Goal: Task Accomplishment & Management: Manage account settings

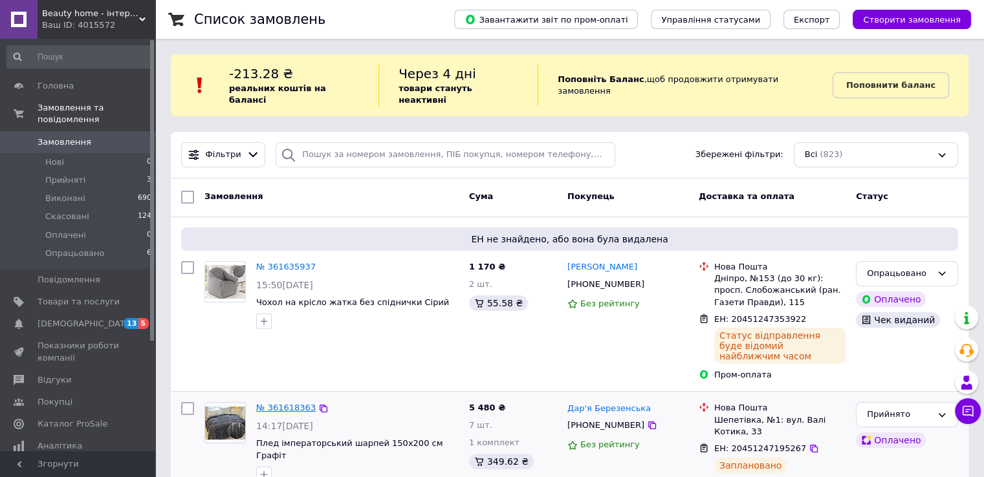
click at [287, 403] on link "№ 361618363" at bounding box center [285, 408] width 59 height 10
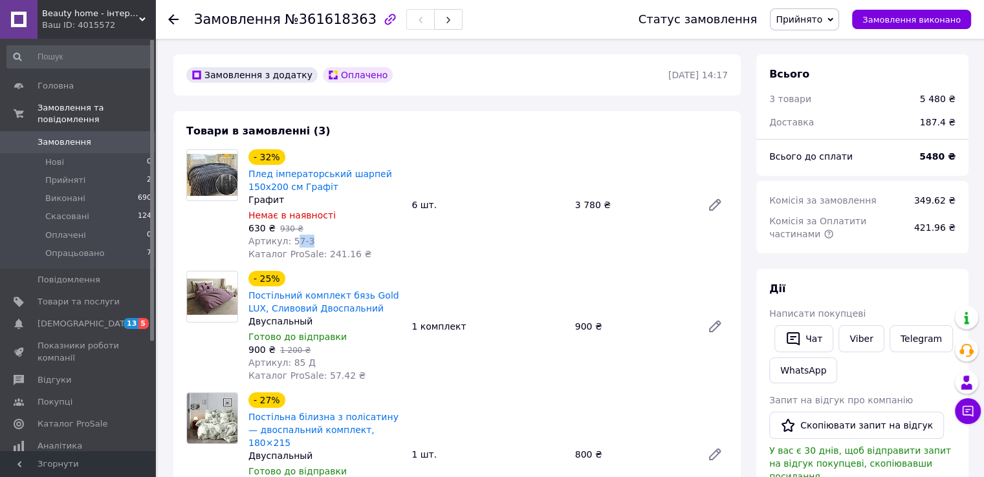
drag, startPoint x: 307, startPoint y: 242, endPoint x: 289, endPoint y: 243, distance: 17.5
click at [289, 243] on div "Артикул: 57-3" at bounding box center [324, 241] width 153 height 13
drag, startPoint x: 285, startPoint y: 243, endPoint x: 307, endPoint y: 244, distance: 21.4
click at [307, 244] on div "Артикул: 57-3" at bounding box center [324, 241] width 153 height 13
copy span "57-3"
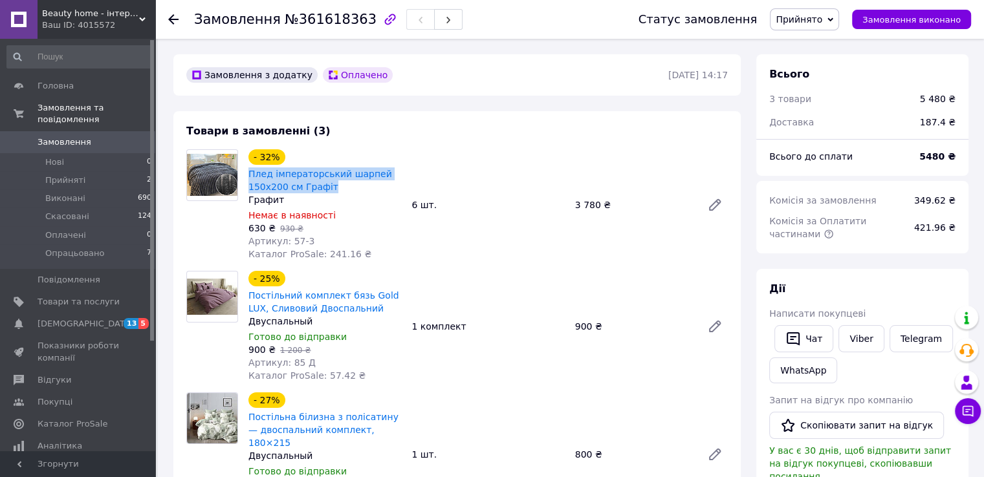
drag, startPoint x: 330, startPoint y: 189, endPoint x: 246, endPoint y: 174, distance: 86.1
click at [246, 174] on div "- 32% Плед імператорський шарпей 150х200 см Графіт Графит Немає в наявності 630…" at bounding box center [324, 205] width 163 height 116
copy link "Плед імператорський шарпей 150х200 см Графіт"
click at [367, 171] on link "Плед імператорський шарпей 150х200 см Графіт" at bounding box center [320, 180] width 144 height 23
drag, startPoint x: 305, startPoint y: 365, endPoint x: 286, endPoint y: 360, distance: 19.5
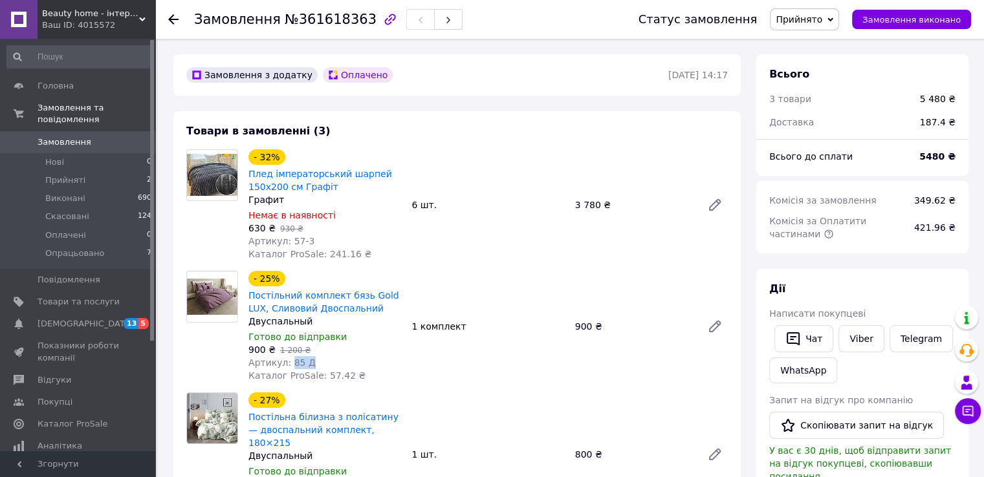
click at [286, 360] on div "Артикул: 85 Д" at bounding box center [324, 362] width 153 height 13
copy span "85 Д"
drag, startPoint x: 339, startPoint y: 311, endPoint x: 243, endPoint y: 299, distance: 96.4
click at [243, 299] on div "- 25% Постільний комплект бязь Gold LUX, Сливовий Двоспальний Двуспальный Готов…" at bounding box center [324, 326] width 163 height 116
copy link "Постільний комплект бязь Gold LUX, Сливовий Двоспальний"
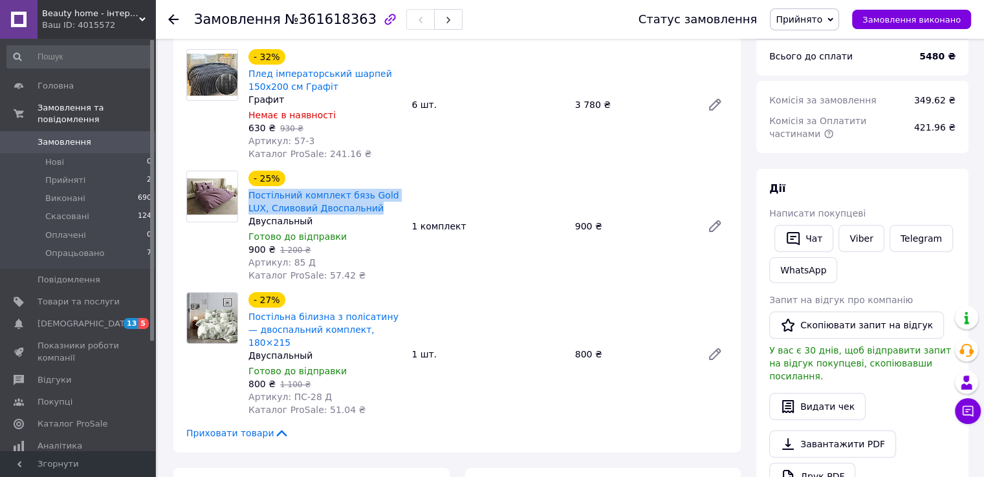
scroll to position [129, 0]
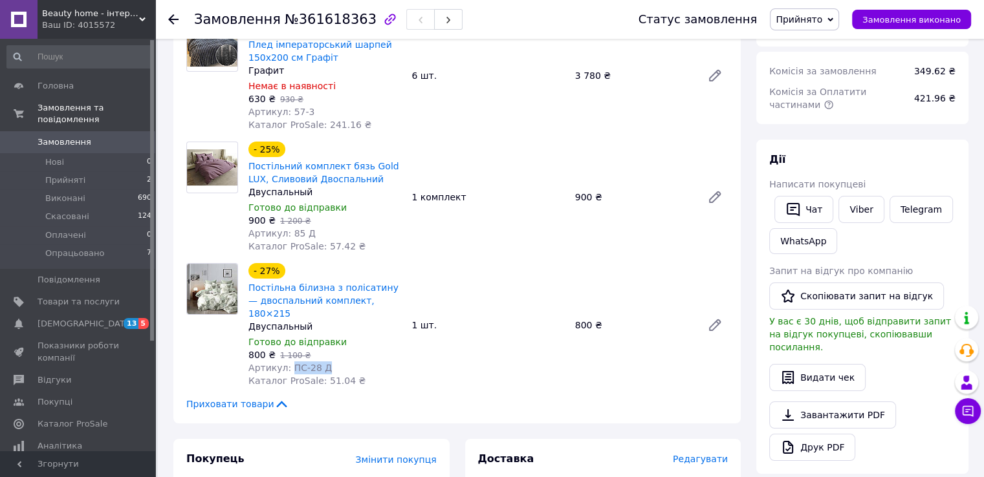
drag, startPoint x: 326, startPoint y: 354, endPoint x: 287, endPoint y: 360, distance: 39.2
click at [287, 362] on div "Артикул: ПС-28 Д" at bounding box center [324, 368] width 153 height 13
copy span "ПС-28 Д"
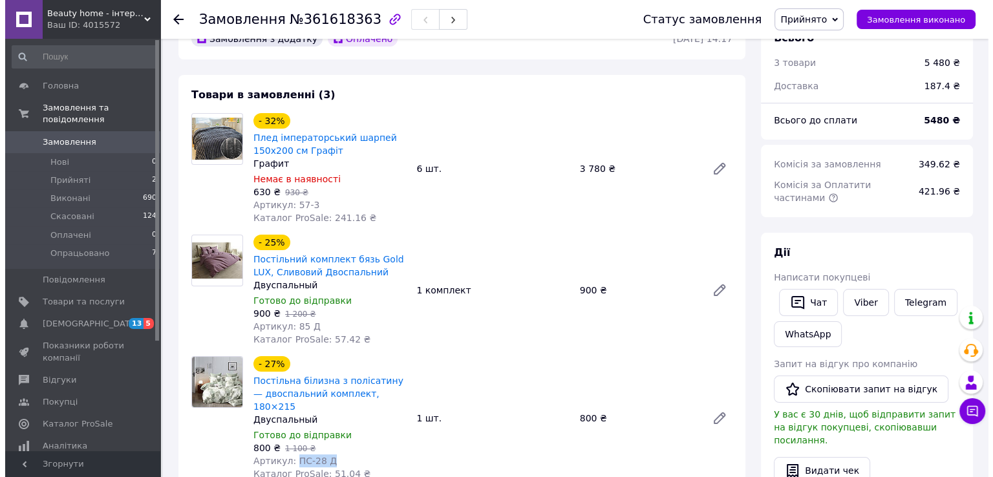
scroll to position [194, 0]
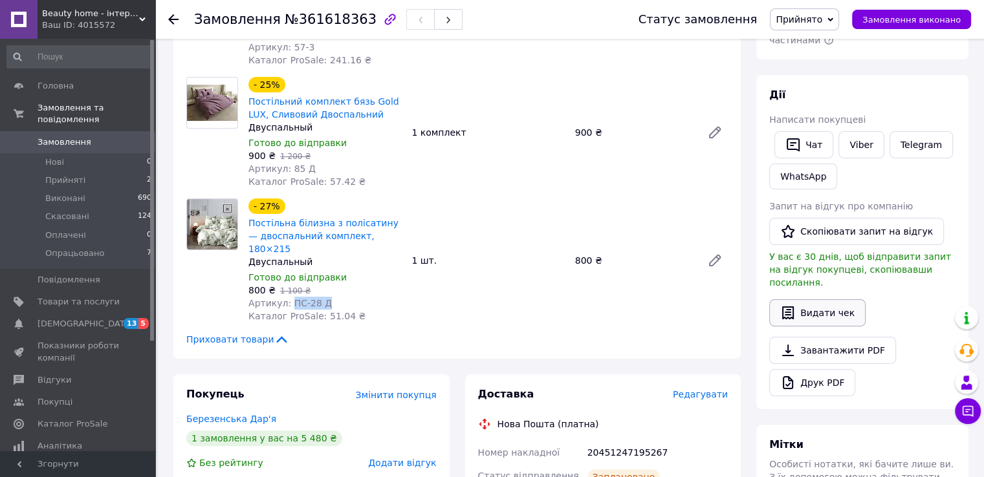
click at [825, 299] on button "Видати чек" at bounding box center [817, 312] width 96 height 27
click at [825, 299] on body "Beauty home - інтернет-магазин товарів для сну та затишку Ваш ID: 4015572 Сайт …" at bounding box center [492, 377] width 984 height 1142
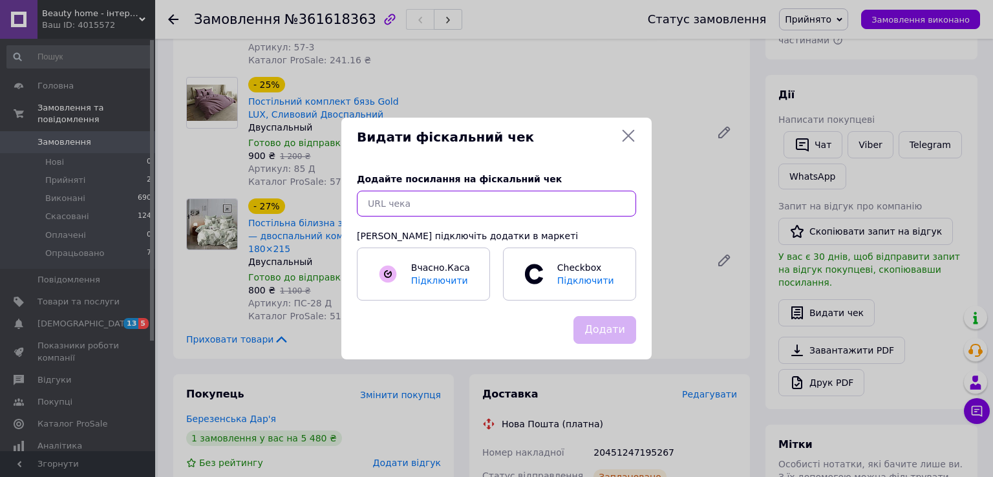
click at [534, 209] on input "text" at bounding box center [496, 204] width 279 height 26
paste input "[URL][DOMAIN_NAME]"
type input "[URL][DOMAIN_NAME]"
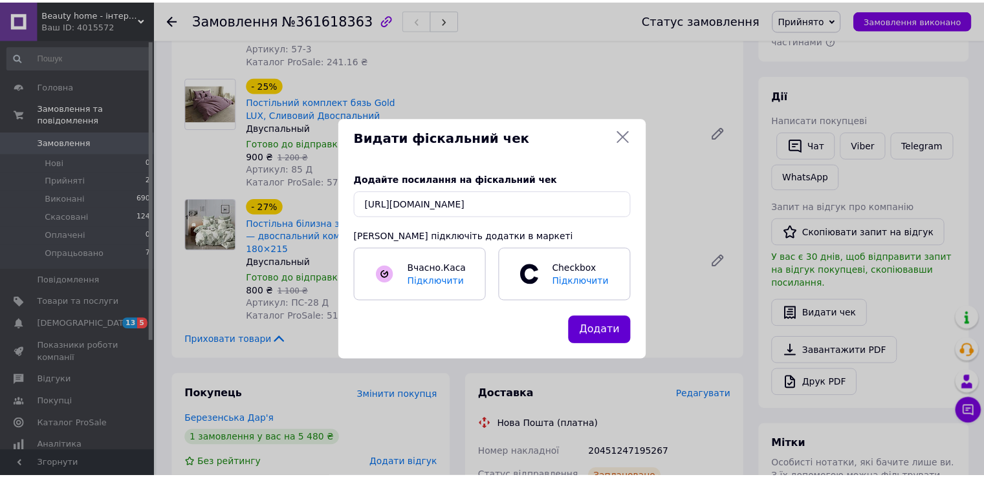
scroll to position [0, 0]
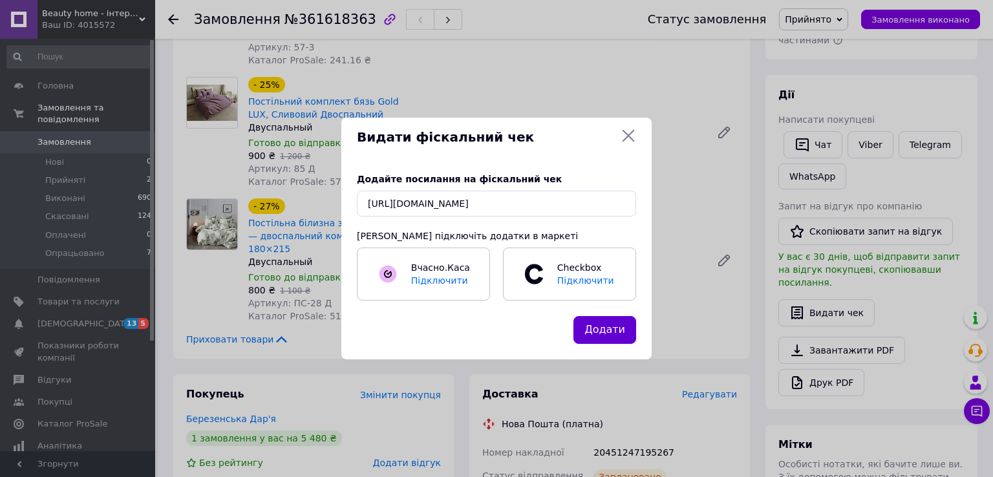
click at [618, 326] on button "Додати" at bounding box center [605, 330] width 63 height 28
click at [600, 333] on button "Додати" at bounding box center [605, 330] width 63 height 28
click at [621, 143] on icon at bounding box center [629, 136] width 16 height 16
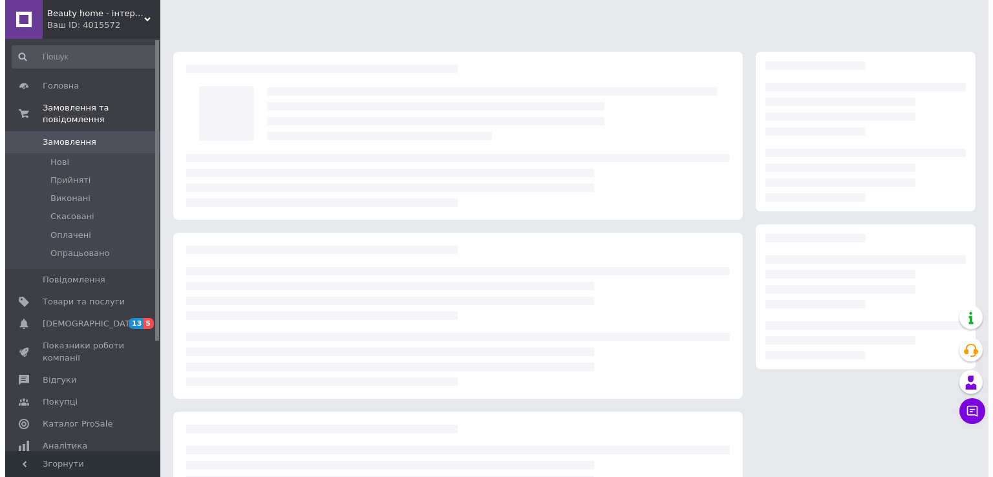
scroll to position [114, 0]
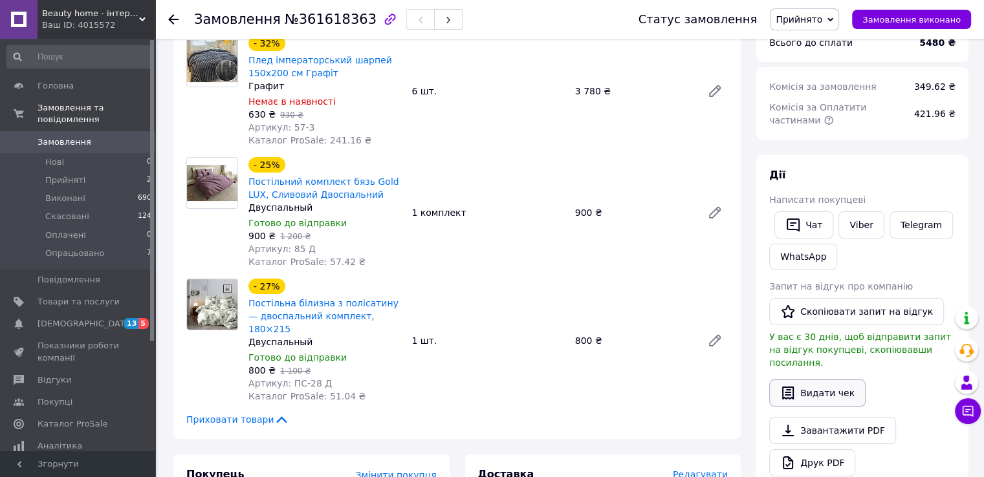
click at [799, 380] on button "Видати чек" at bounding box center [817, 393] width 96 height 27
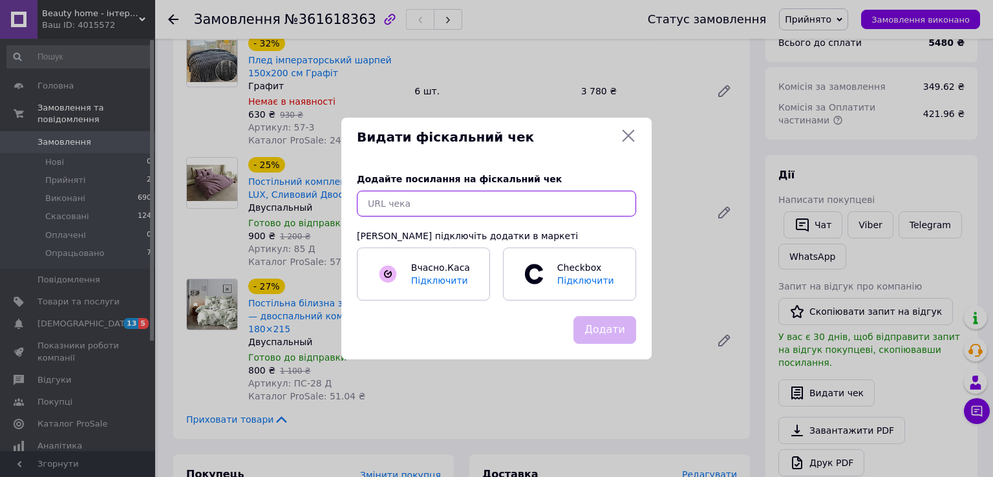
click at [492, 208] on input "text" at bounding box center [496, 204] width 279 height 26
paste input "[URL][DOMAIN_NAME]"
type input "[URL][DOMAIN_NAME]"
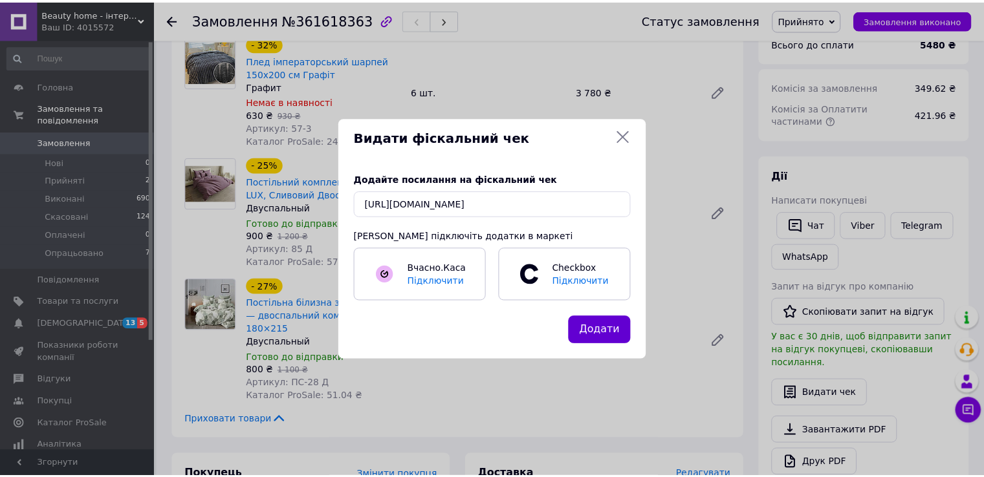
scroll to position [0, 0]
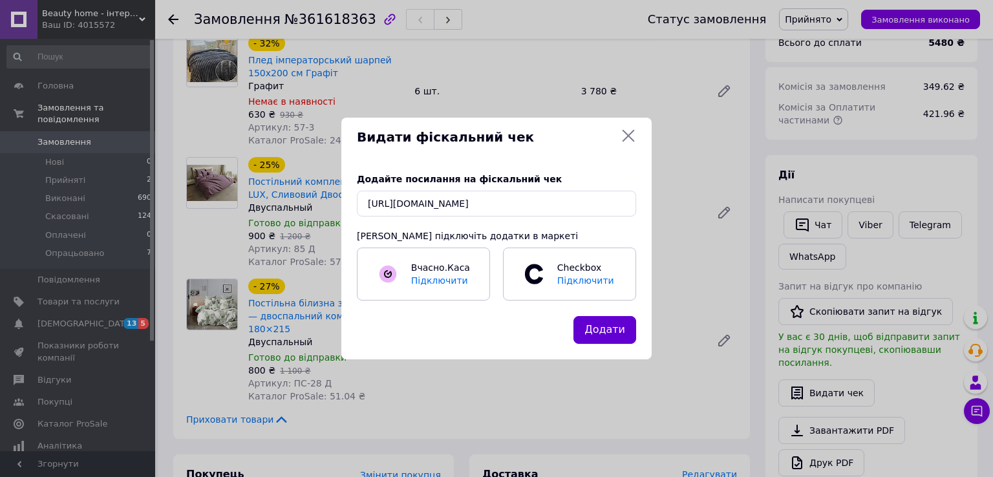
click at [621, 324] on button "Додати" at bounding box center [605, 330] width 63 height 28
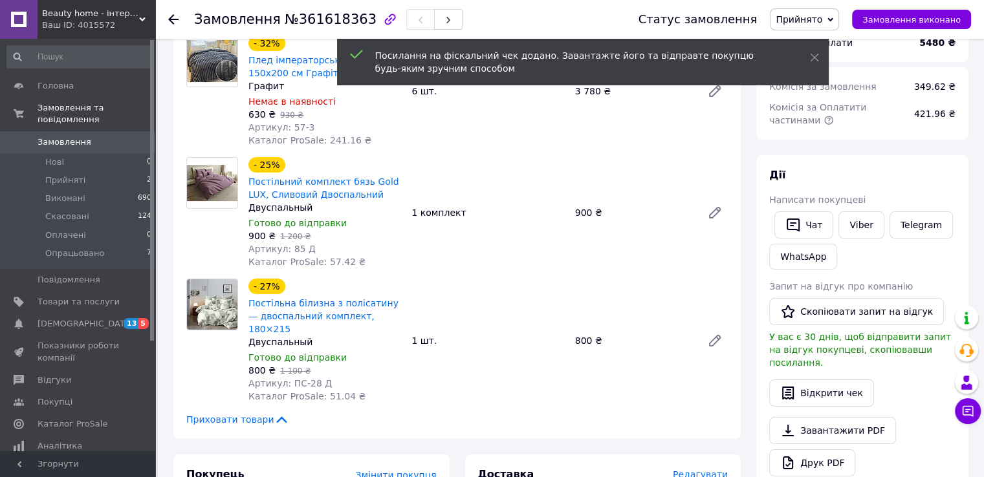
click at [838, 19] on span "Прийнято" at bounding box center [804, 19] width 69 height 22
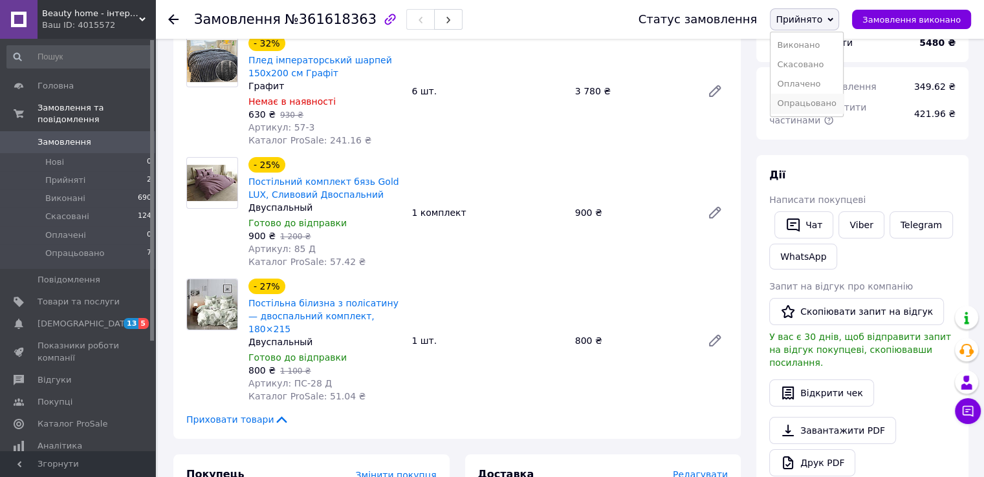
click at [810, 107] on li "Опрацьовано" at bounding box center [806, 103] width 72 height 19
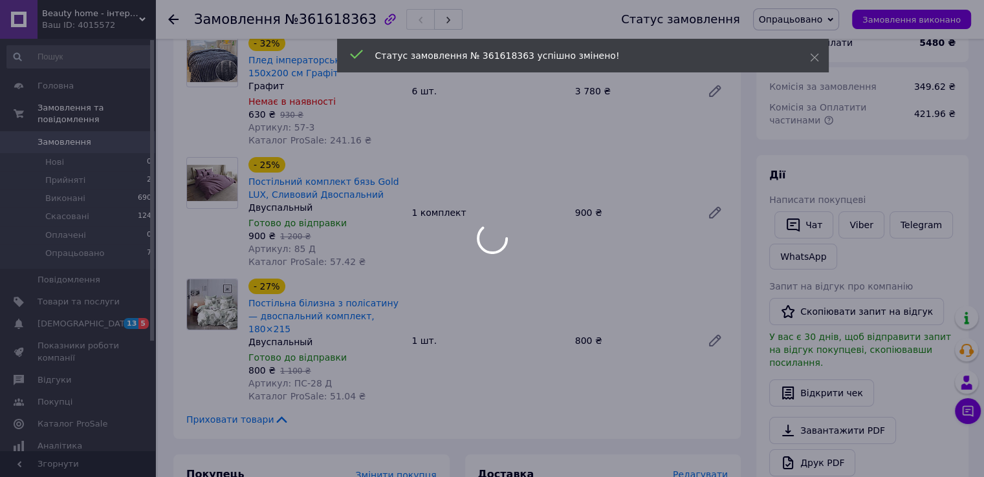
click at [67, 171] on div at bounding box center [492, 238] width 984 height 477
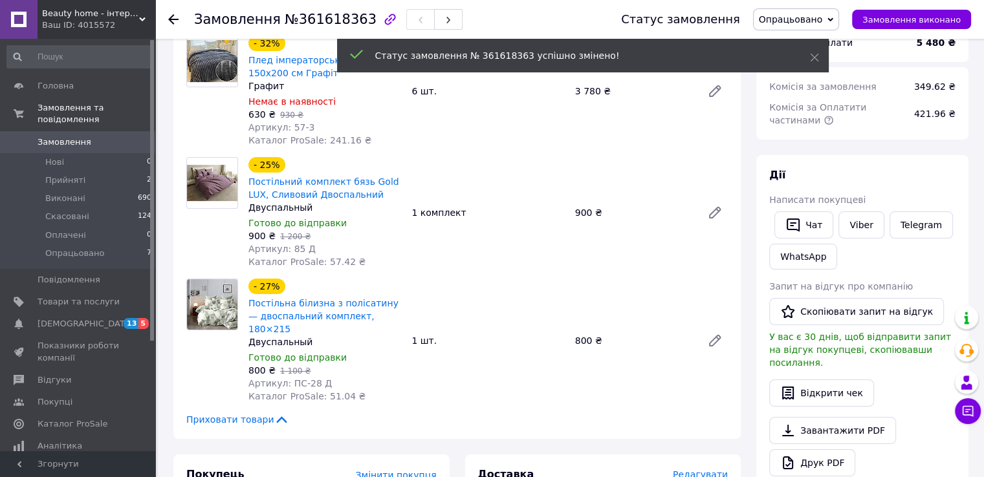
click at [67, 175] on span "Прийняті" at bounding box center [65, 181] width 40 height 12
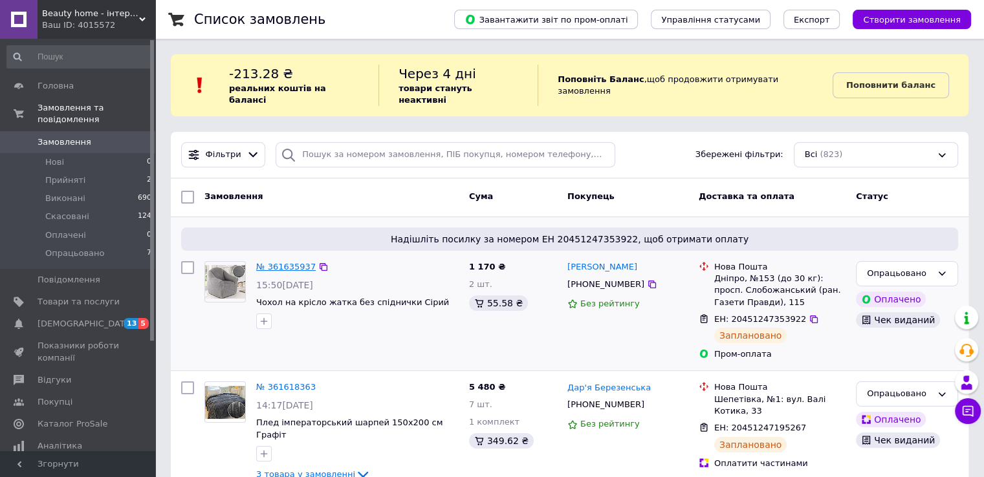
click at [294, 262] on link "№ 361635937" at bounding box center [285, 267] width 59 height 10
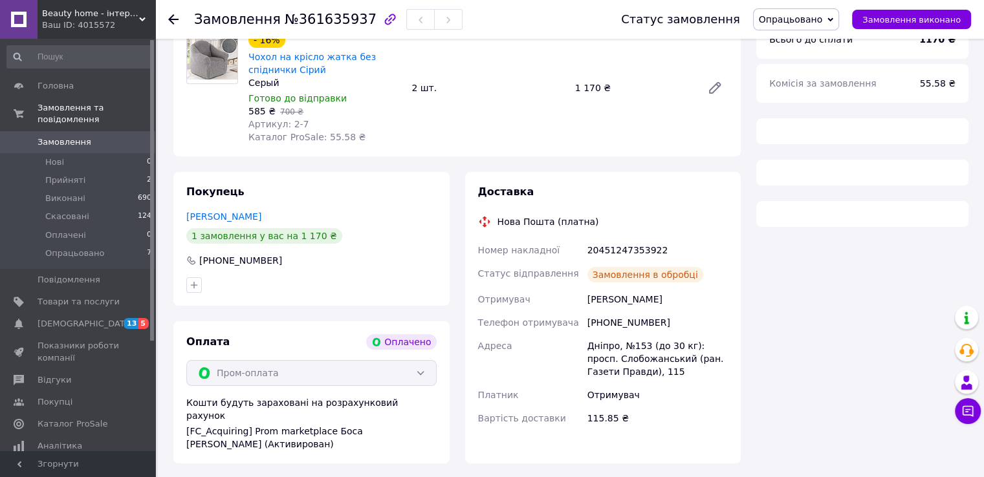
scroll to position [194, 0]
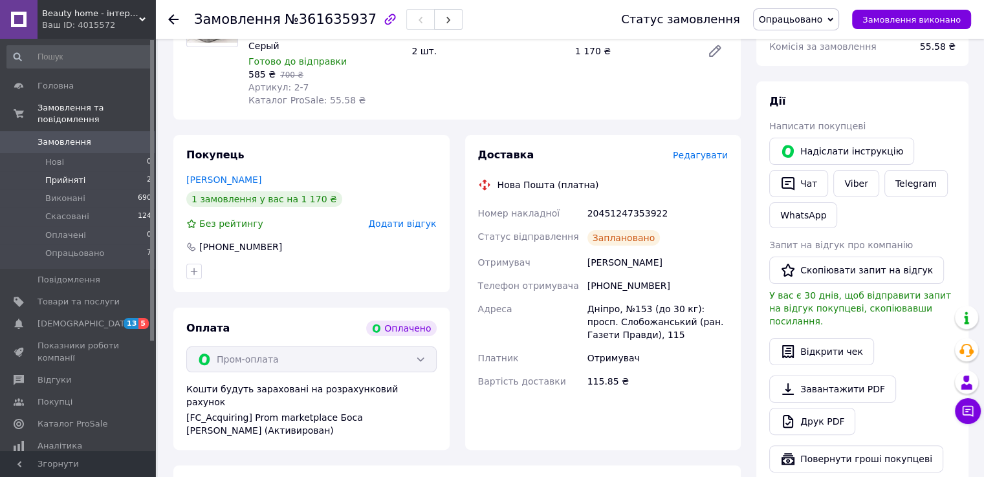
click at [52, 175] on span "Прийняті" at bounding box center [65, 181] width 40 height 12
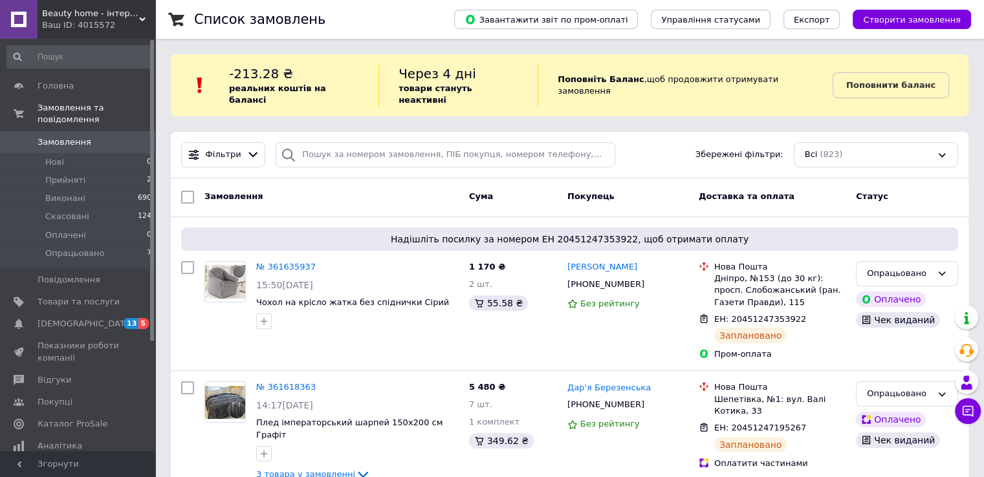
click at [885, 82] on b "Поповнити баланс" at bounding box center [890, 85] width 89 height 10
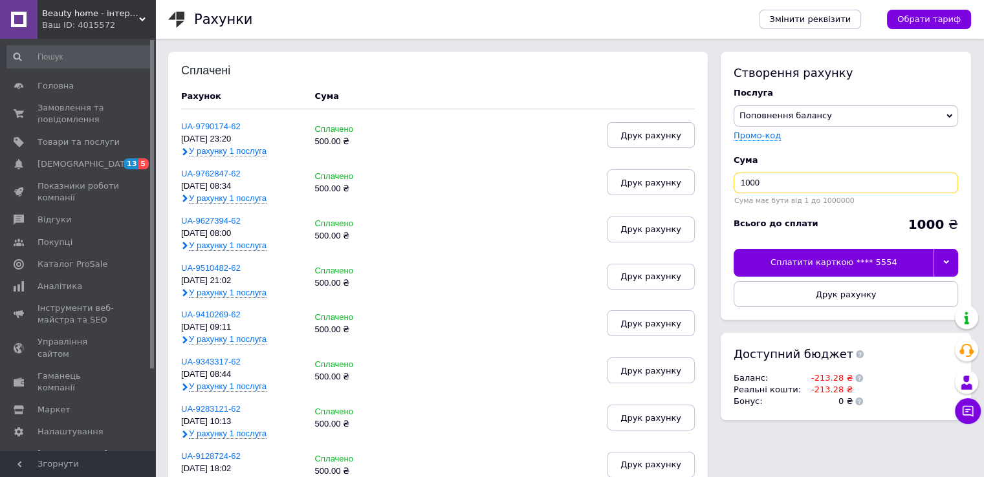
drag, startPoint x: 767, startPoint y: 184, endPoint x: 735, endPoint y: 174, distance: 33.8
click at [735, 174] on input "1000" at bounding box center [845, 183] width 224 height 21
drag, startPoint x: 761, startPoint y: 187, endPoint x: 739, endPoint y: 181, distance: 22.1
click at [739, 181] on input "1000" at bounding box center [845, 183] width 224 height 21
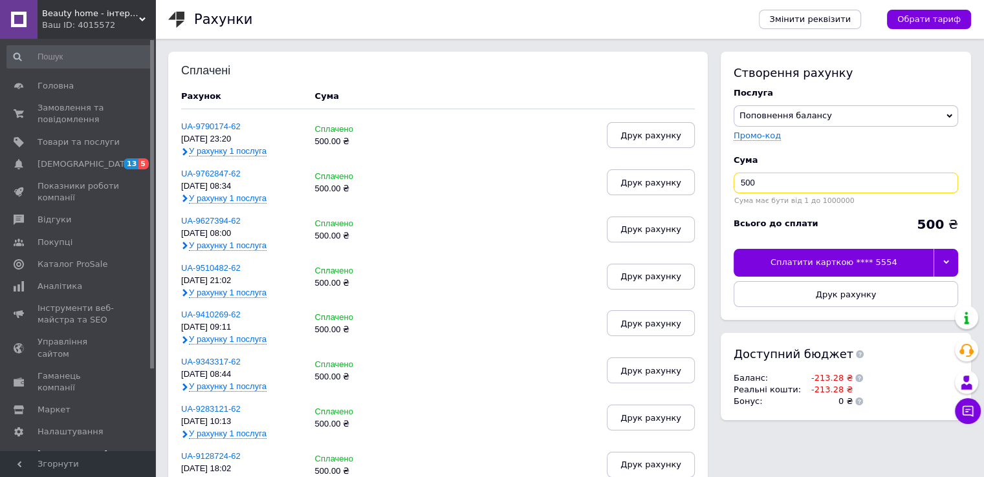
type input "500"
click at [785, 259] on div "Сплатити карткою **** 5554" at bounding box center [833, 262] width 200 height 27
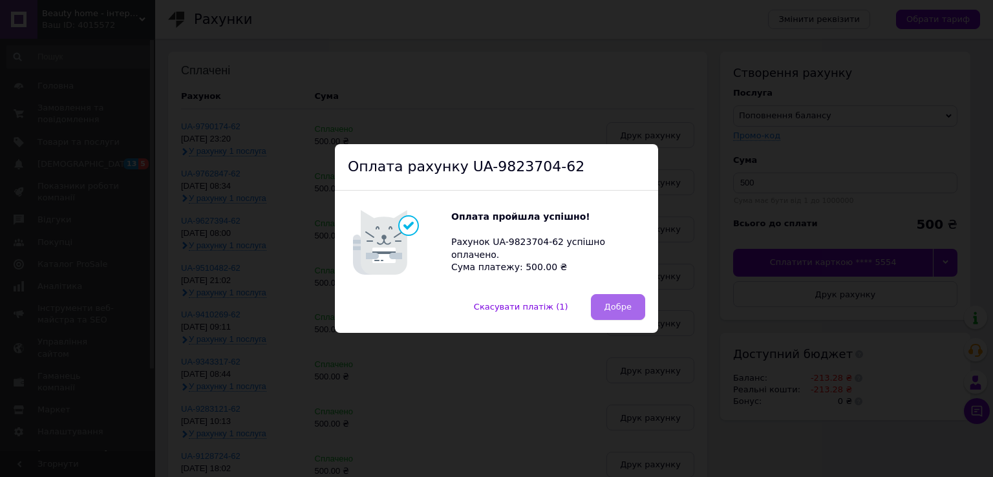
click at [603, 311] on button "Добре" at bounding box center [618, 307] width 54 height 26
